Goal: Task Accomplishment & Management: Manage account settings

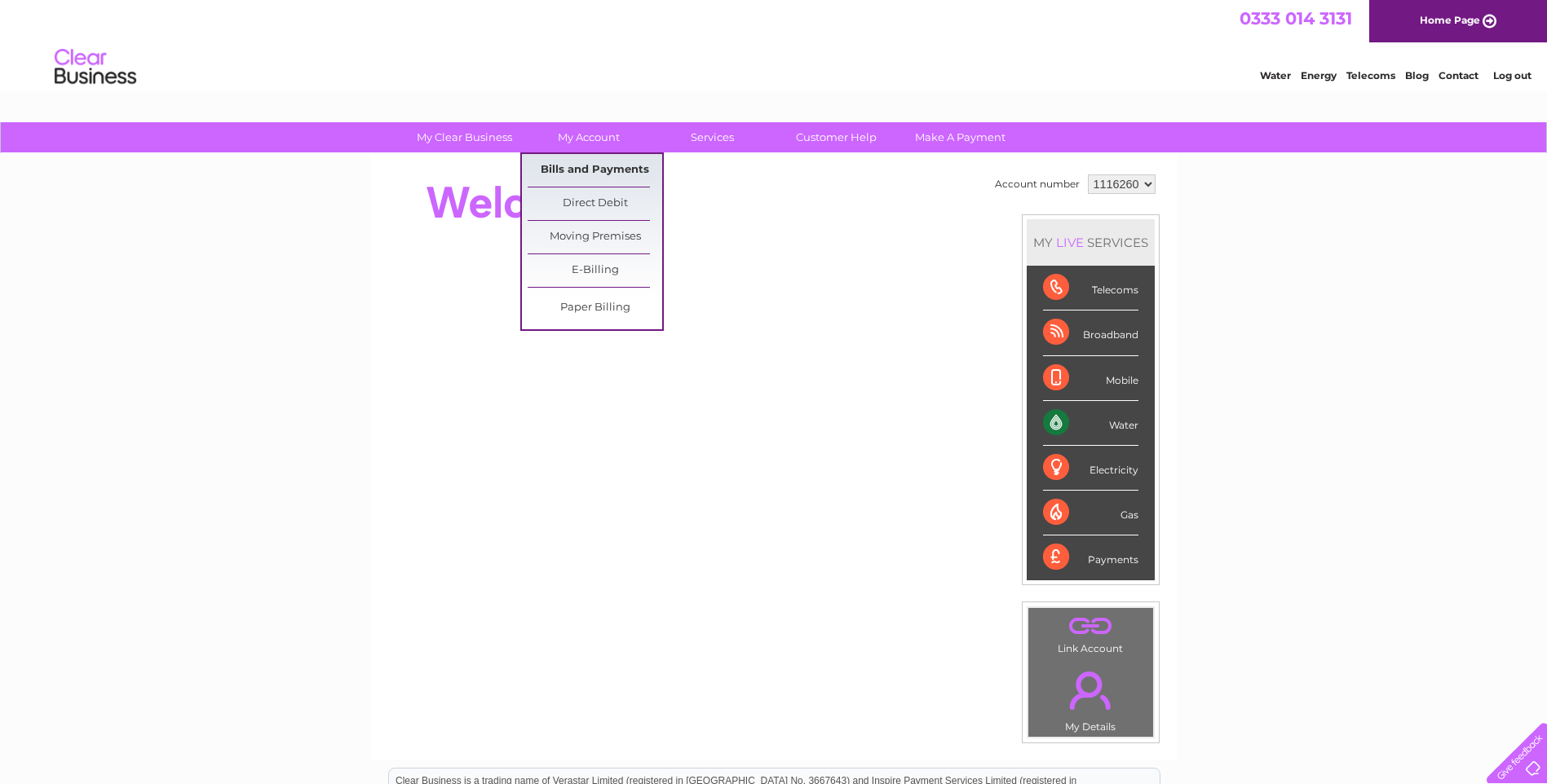
click at [617, 165] on link "Bills and Payments" at bounding box center [595, 171] width 135 height 33
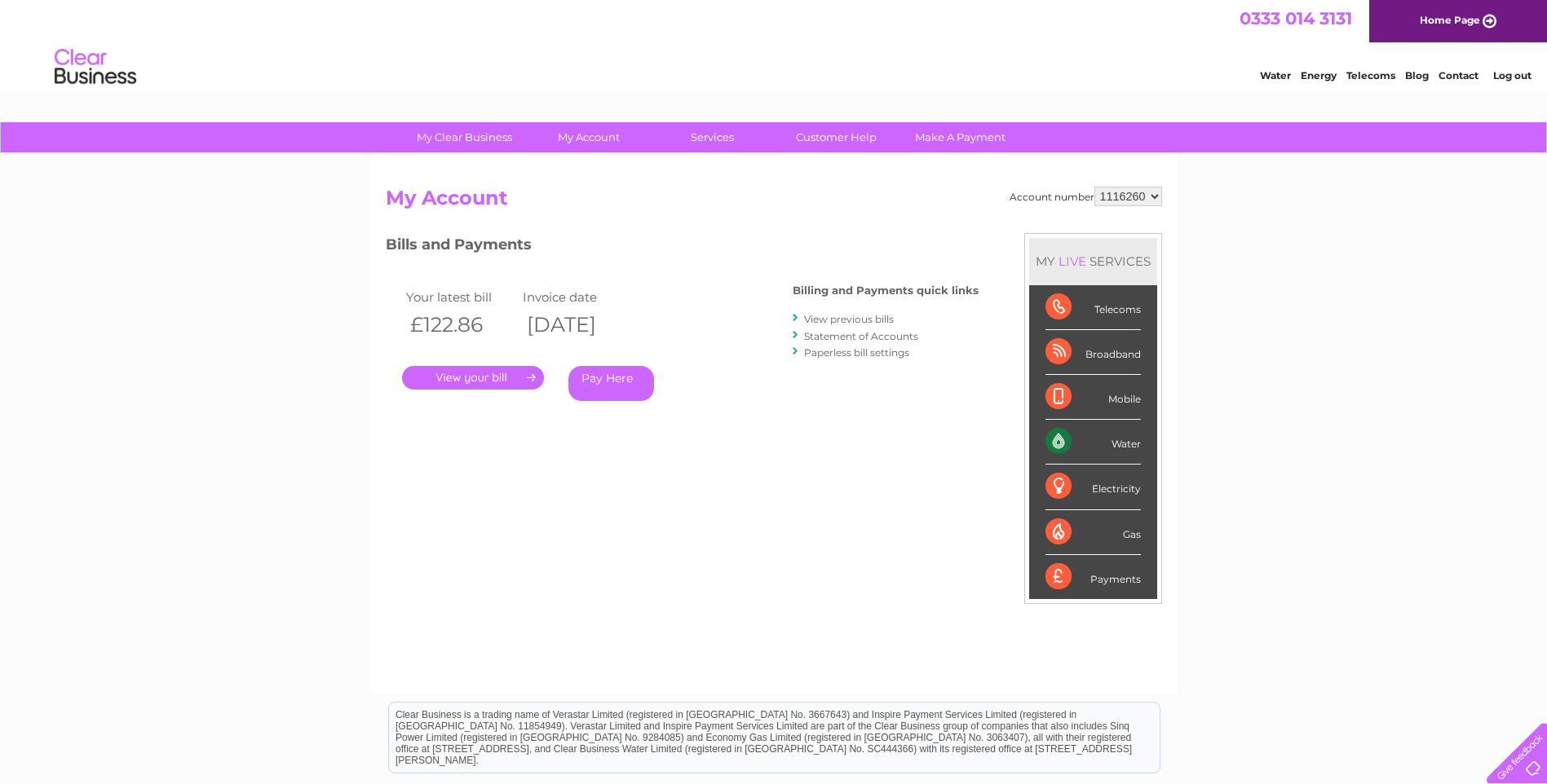
click at [469, 377] on link "." at bounding box center [473, 378] width 142 height 24
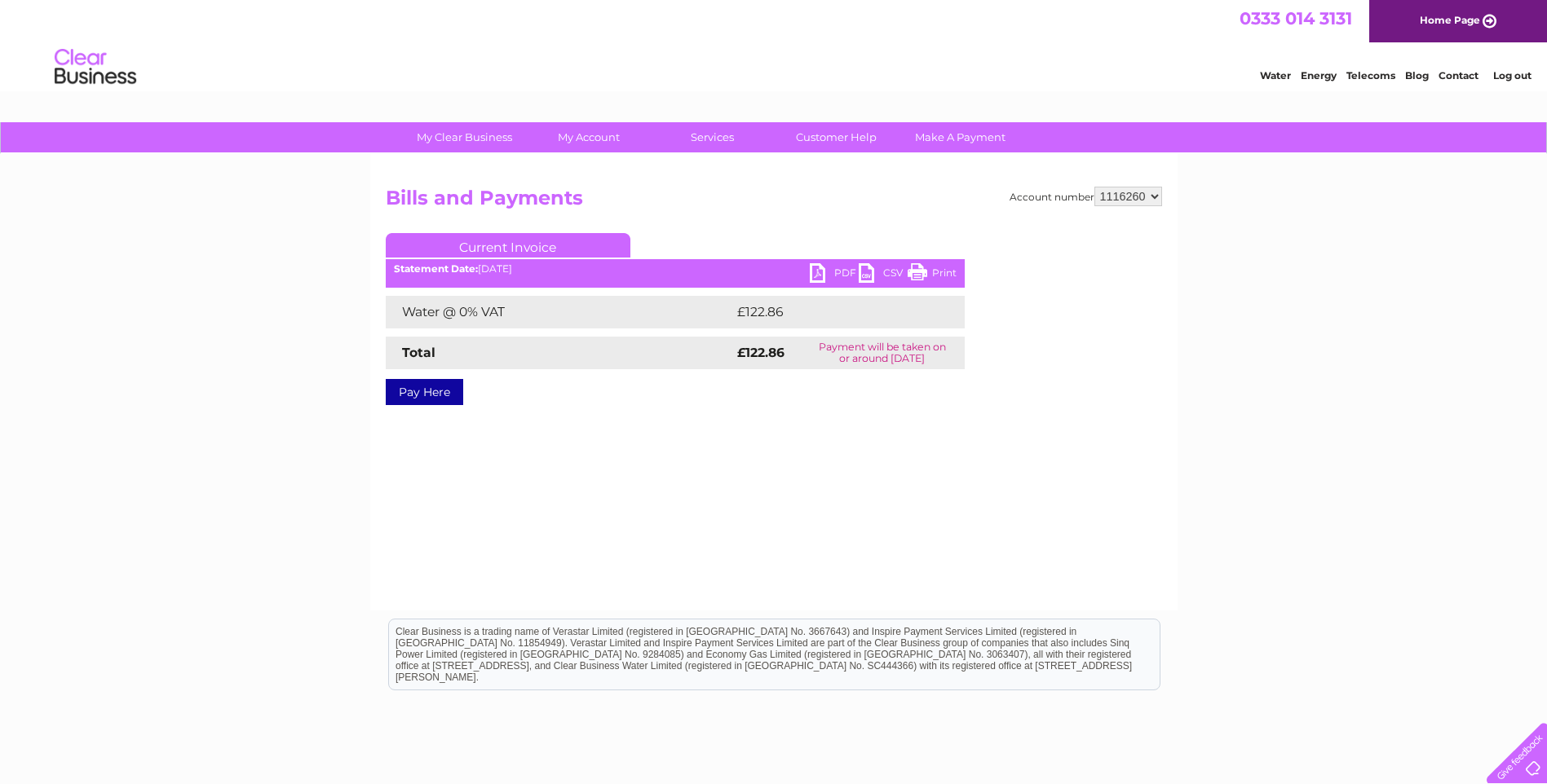
click at [822, 269] on link "PDF" at bounding box center [834, 275] width 49 height 24
click at [927, 271] on link "Print" at bounding box center [932, 275] width 49 height 24
